Goal: Task Accomplishment & Management: Use online tool/utility

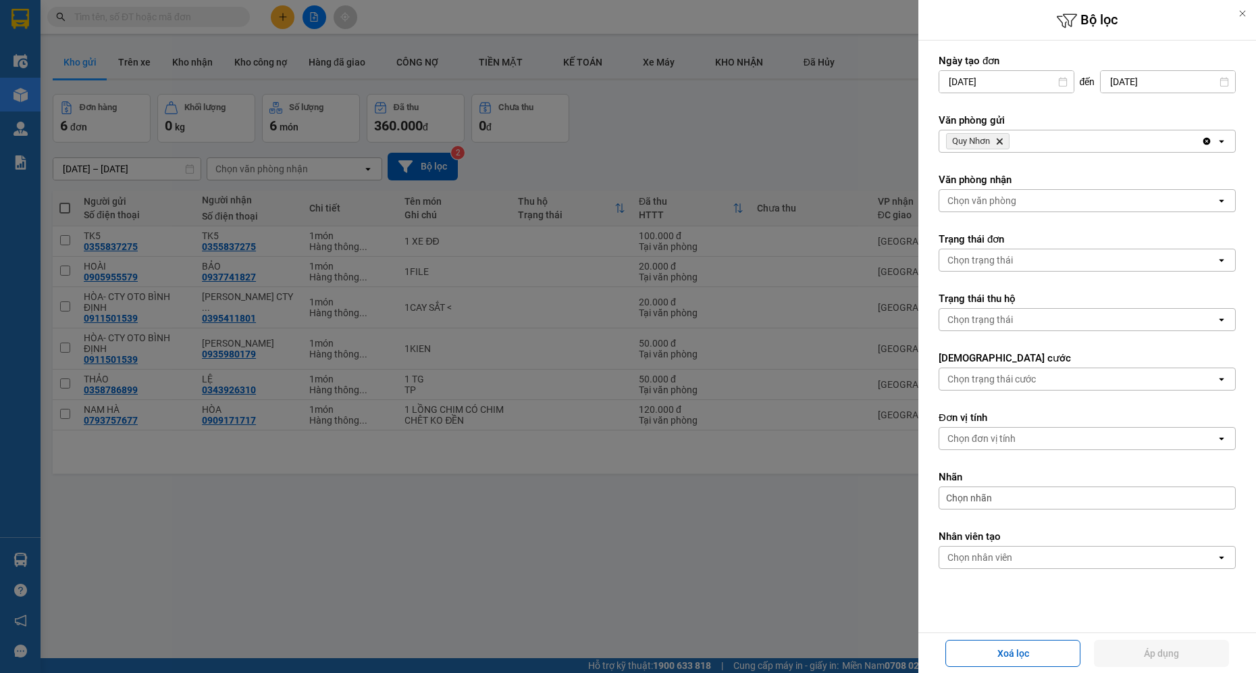
click at [1000, 136] on span "Quy Nhơn Delete" at bounding box center [977, 141] width 63 height 16
click at [1000, 141] on icon "Quy Nhơn, close by backspace" at bounding box center [1000, 141] width 6 height 6
click at [1000, 141] on div "Chọn văn phòng" at bounding box center [981, 141] width 69 height 14
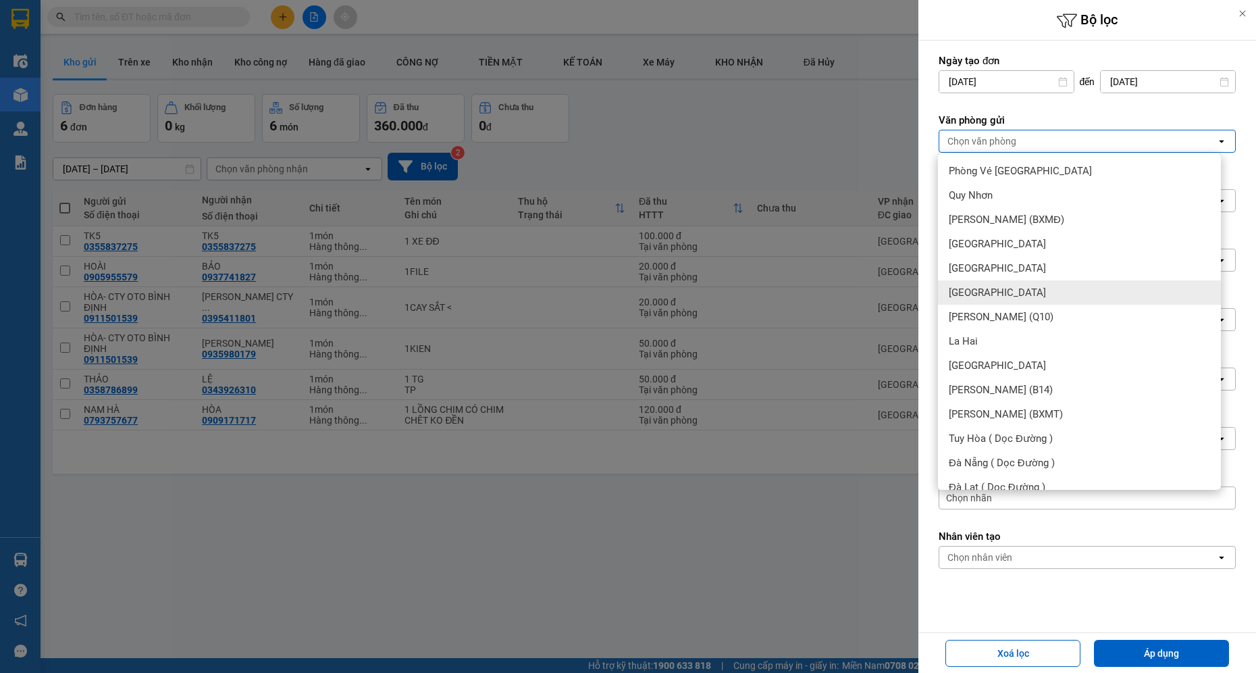
scroll to position [87, 0]
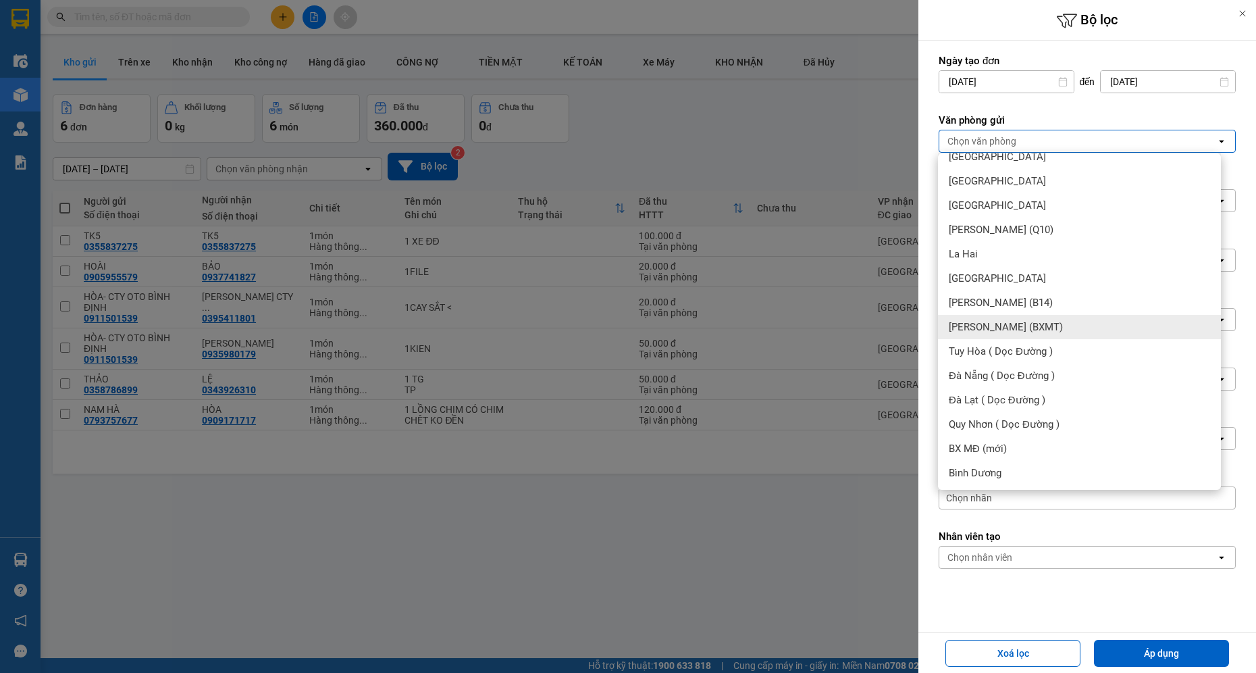
click at [1066, 315] on div "[PERSON_NAME] (BXMT)" at bounding box center [1079, 327] width 283 height 24
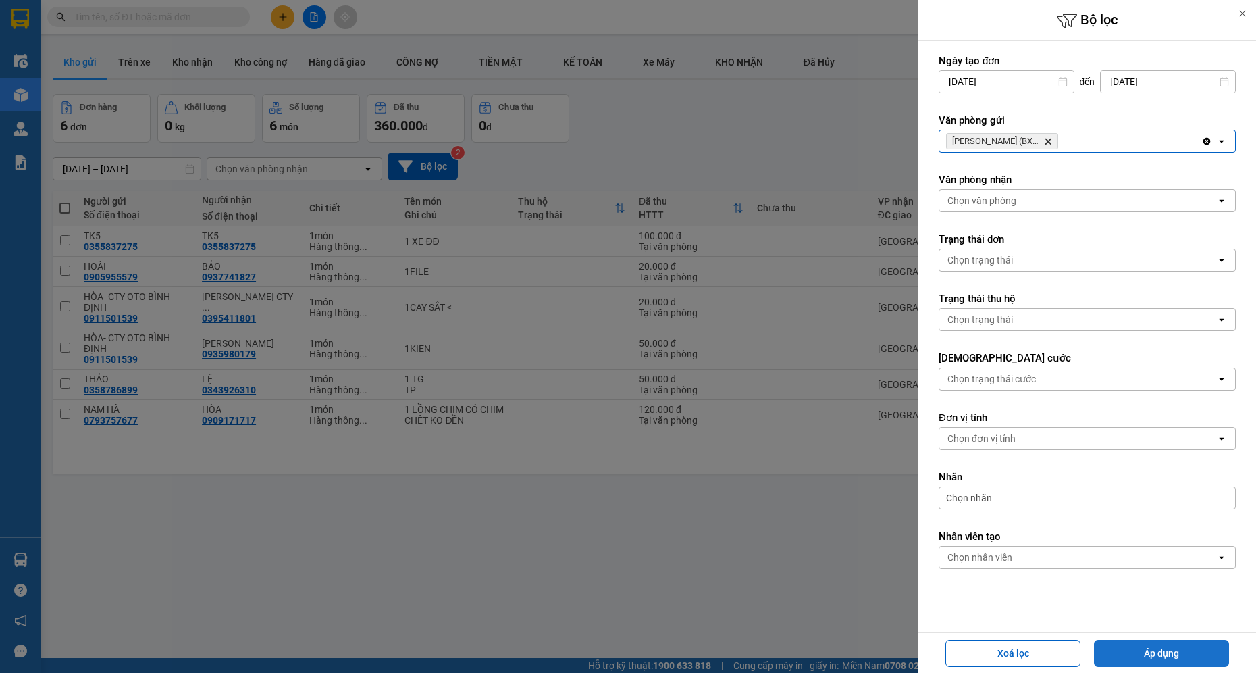
drag, startPoint x: 1139, startPoint y: 646, endPoint x: 1117, endPoint y: 652, distance: 22.3
click at [1139, 647] on button "Áp dụng" at bounding box center [1161, 652] width 135 height 27
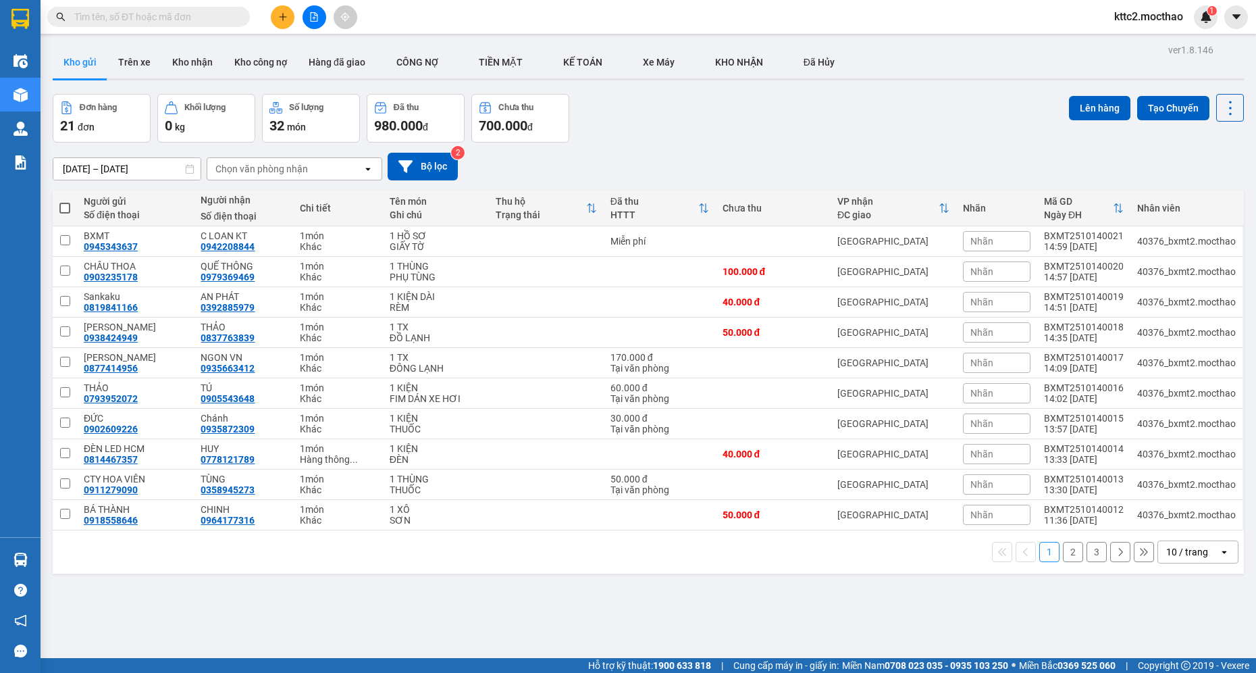
drag, startPoint x: 1081, startPoint y: 556, endPoint x: 1062, endPoint y: 556, distance: 18.9
click at [1087, 556] on button "3" at bounding box center [1097, 552] width 20 height 20
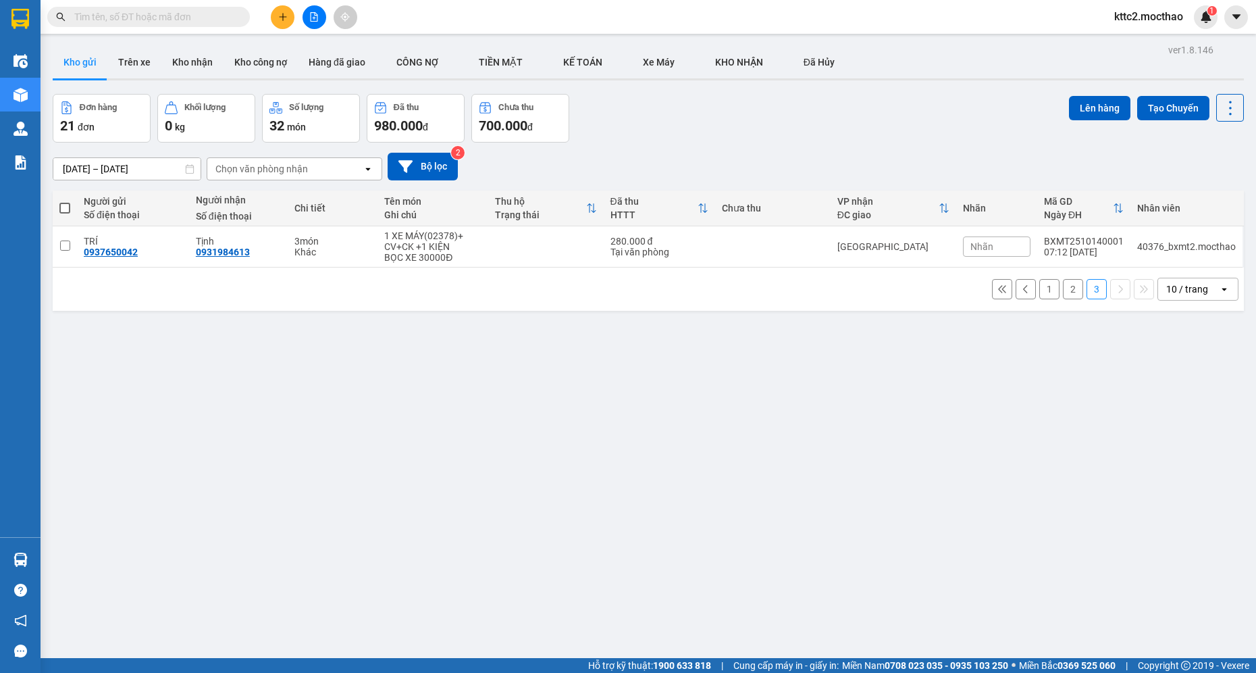
click at [1063, 292] on button "2" at bounding box center [1073, 289] width 20 height 20
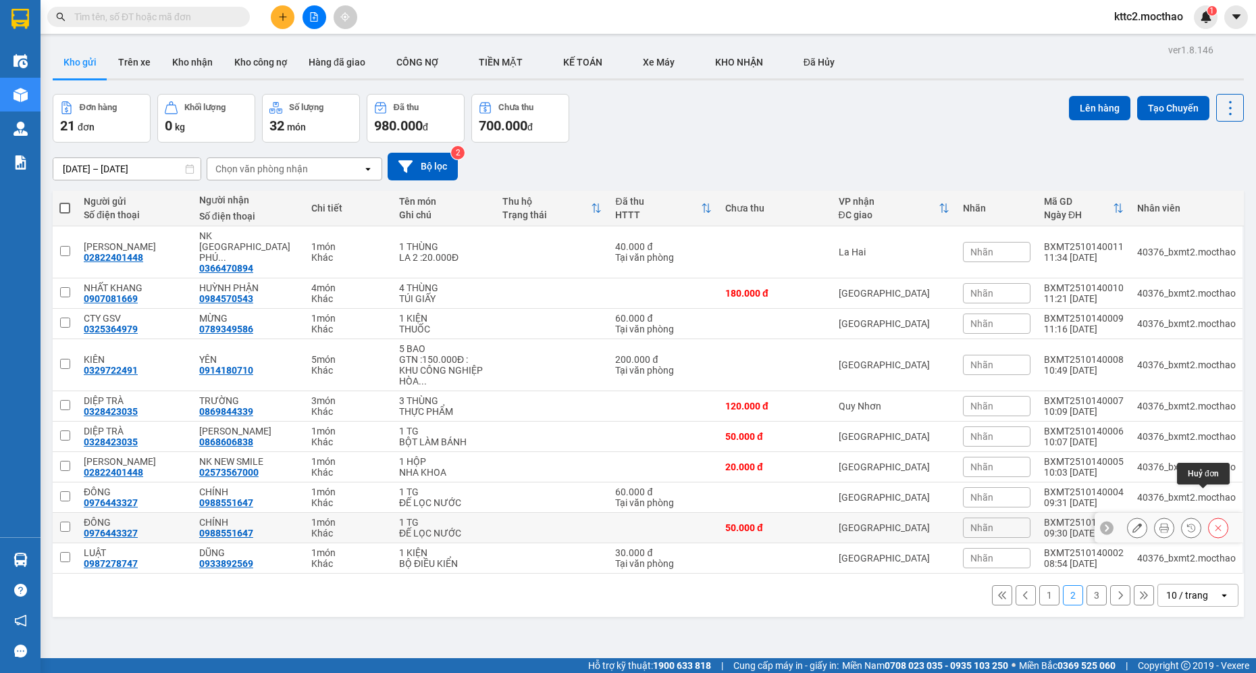
click at [1213, 523] on icon at bounding box center [1217, 527] width 9 height 9
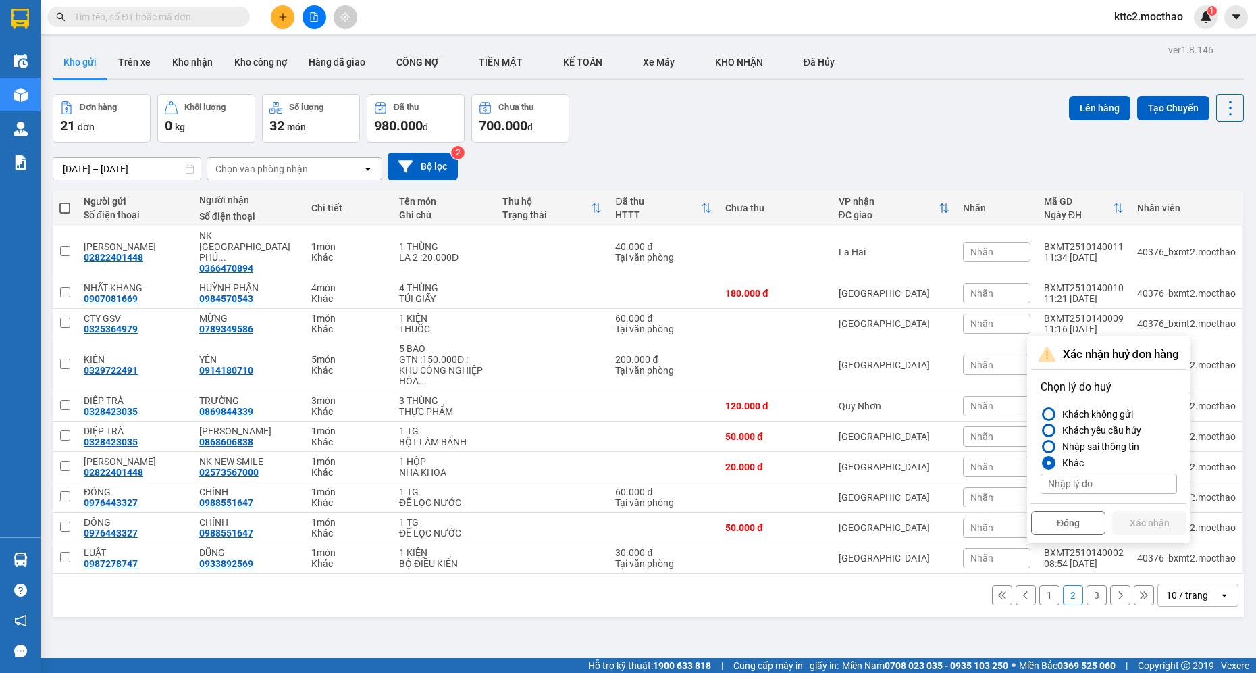
click at [1129, 482] on input at bounding box center [1109, 483] width 136 height 20
type input "Cước đã thu"
click at [1152, 520] on button "Xác nhận" at bounding box center [1149, 523] width 74 height 24
